Goal: Navigation & Orientation: Find specific page/section

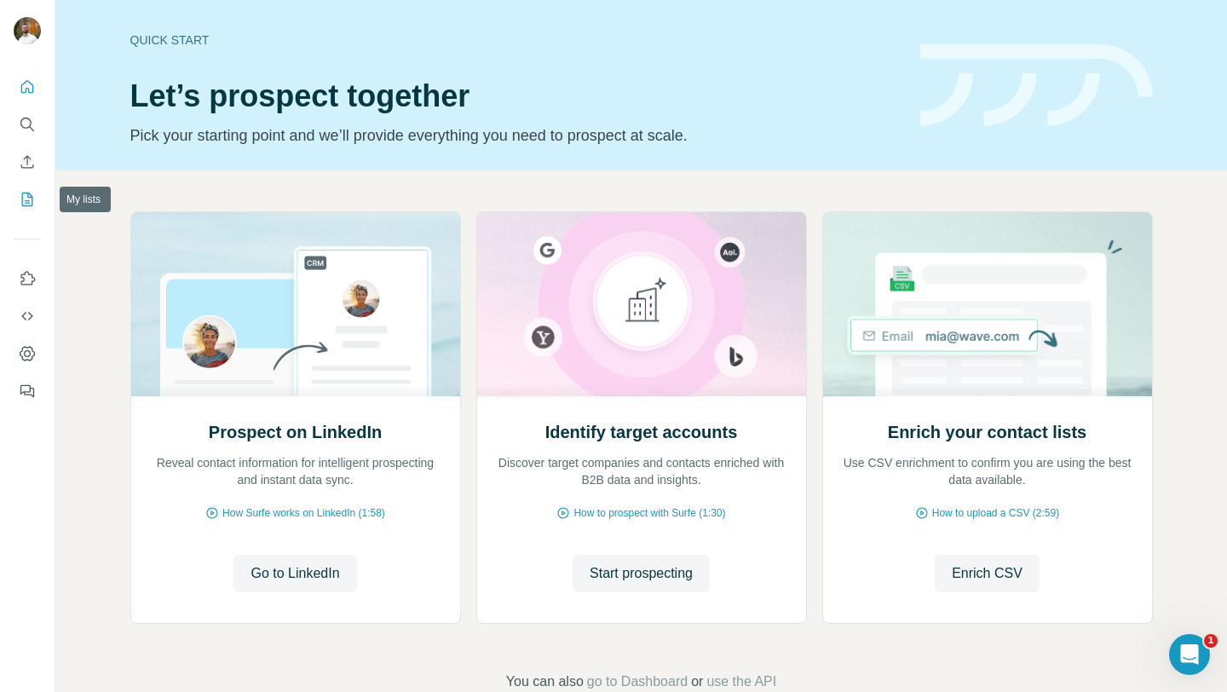
click at [30, 197] on icon "My lists" at bounding box center [29, 198] width 9 height 11
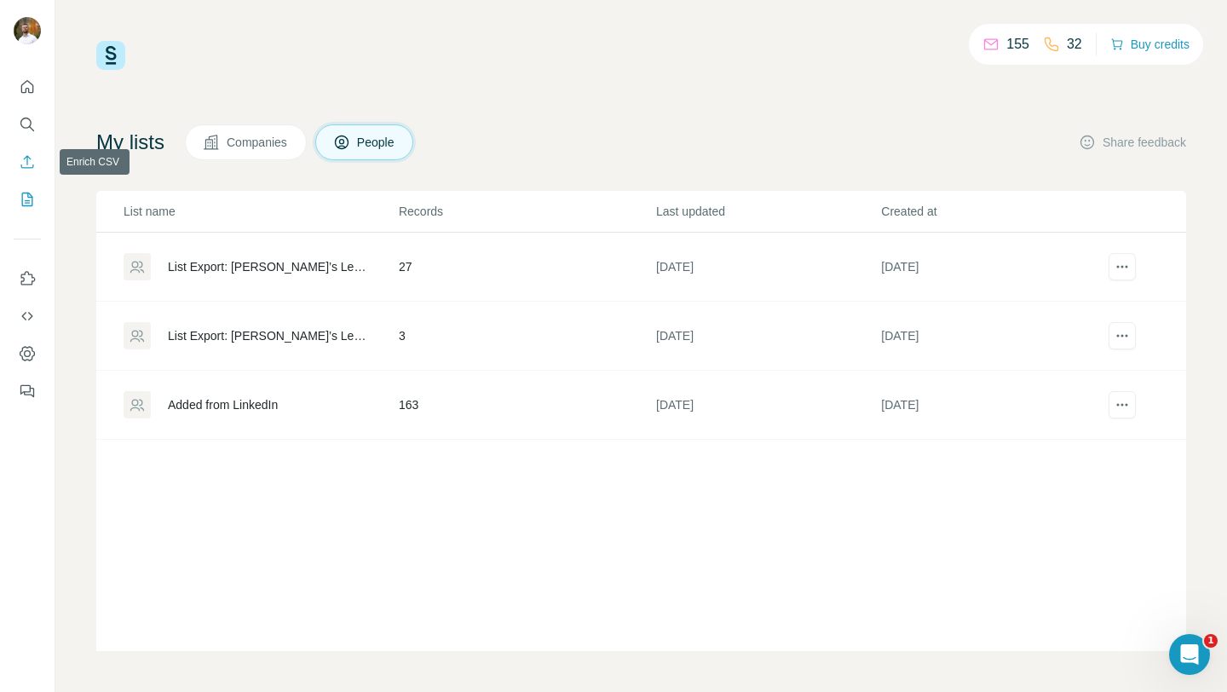
click at [28, 161] on icon "Enrich CSV" at bounding box center [27, 161] width 17 height 17
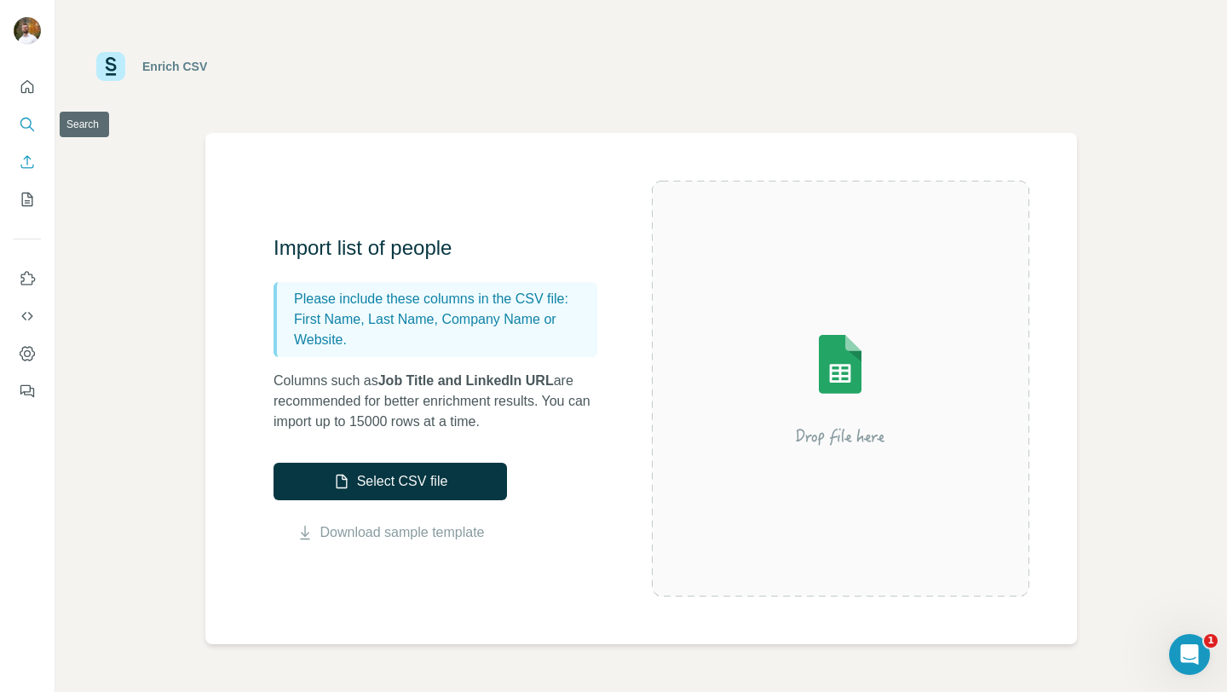
click at [25, 121] on icon "Search" at bounding box center [27, 124] width 17 height 17
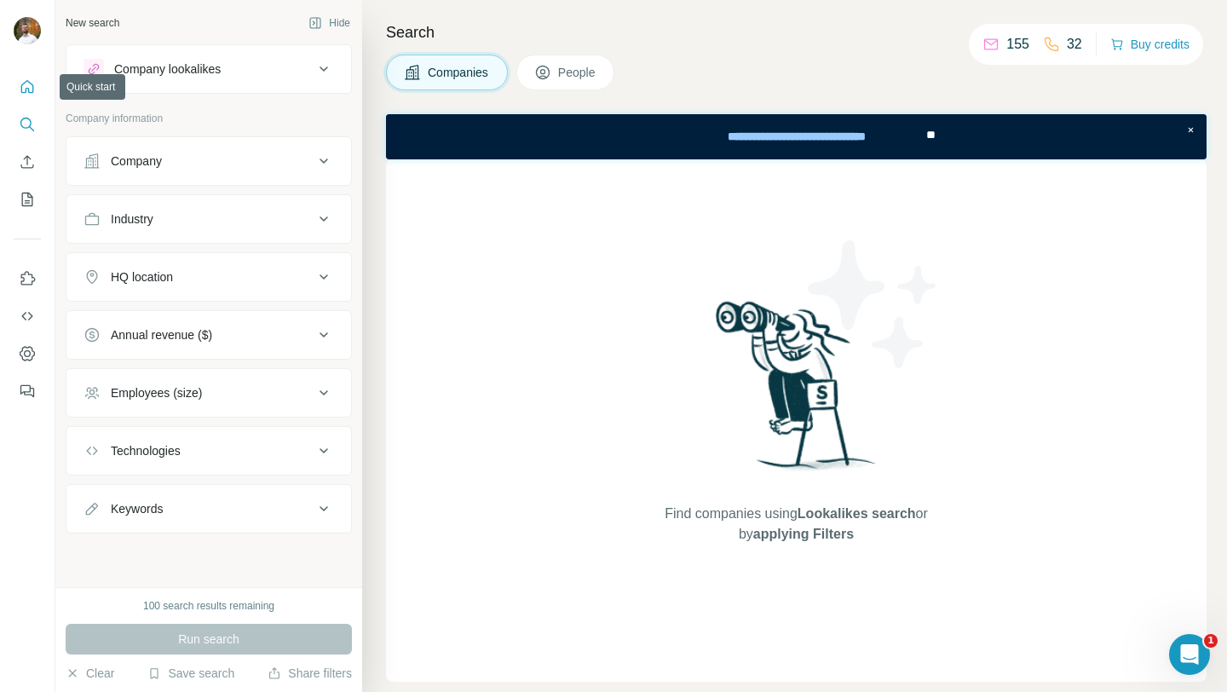
click at [19, 89] on icon "Quick start" at bounding box center [27, 86] width 17 height 17
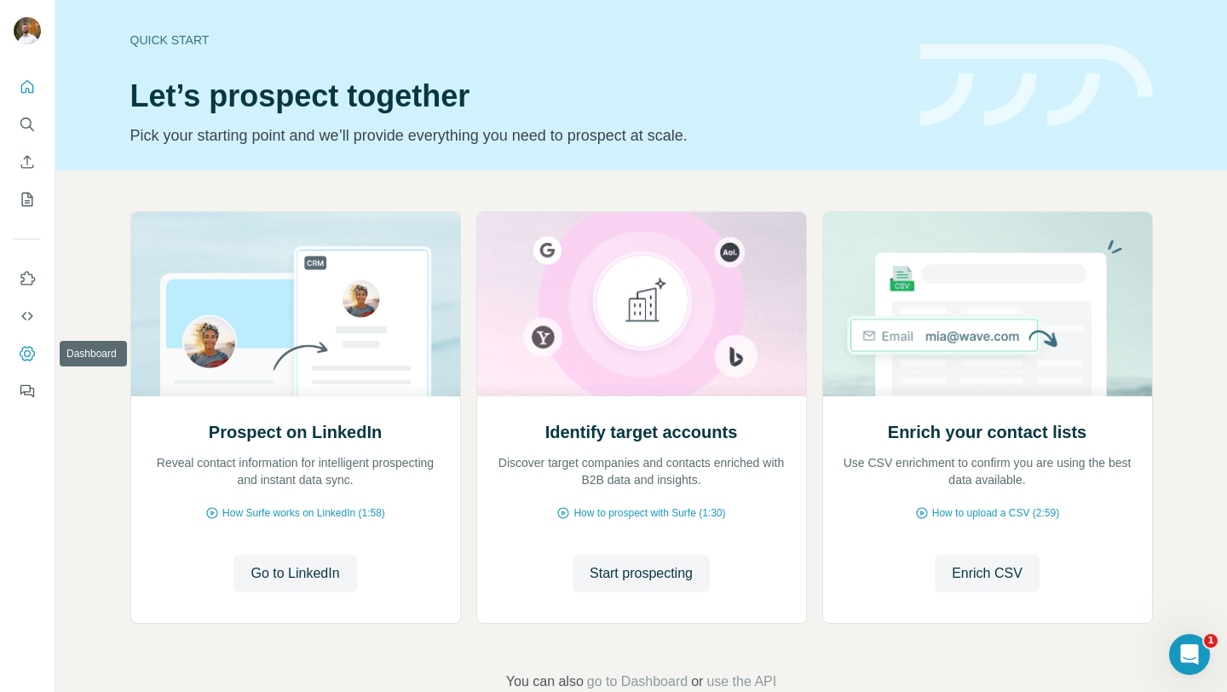
click at [30, 354] on icon "Dashboard" at bounding box center [27, 353] width 7 height 7
